Goal: Navigation & Orientation: Find specific page/section

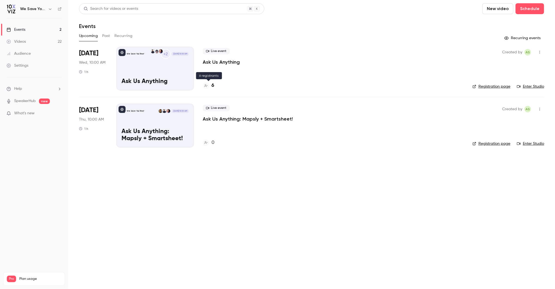
click at [206, 87] on icon at bounding box center [205, 85] width 3 height 3
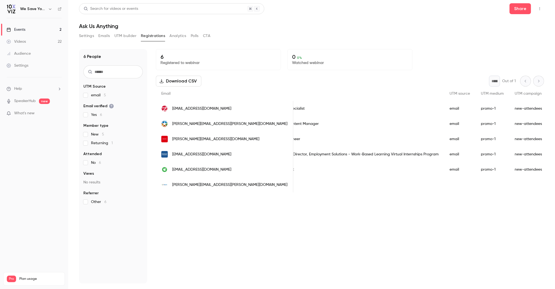
scroll to position [0, 299]
